Goal: Task Accomplishment & Management: Manage account settings

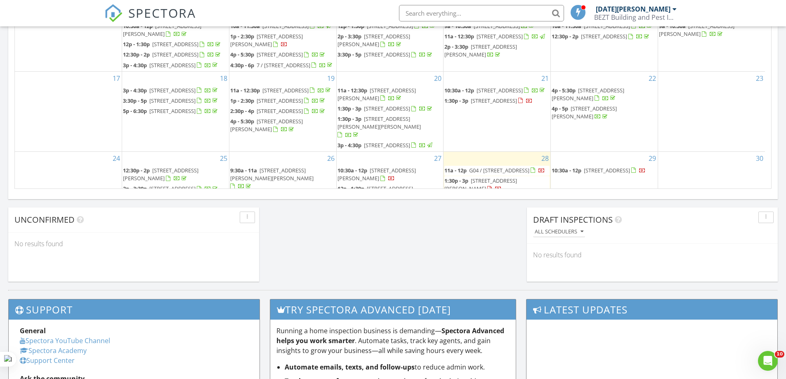
scroll to position [763, 798]
